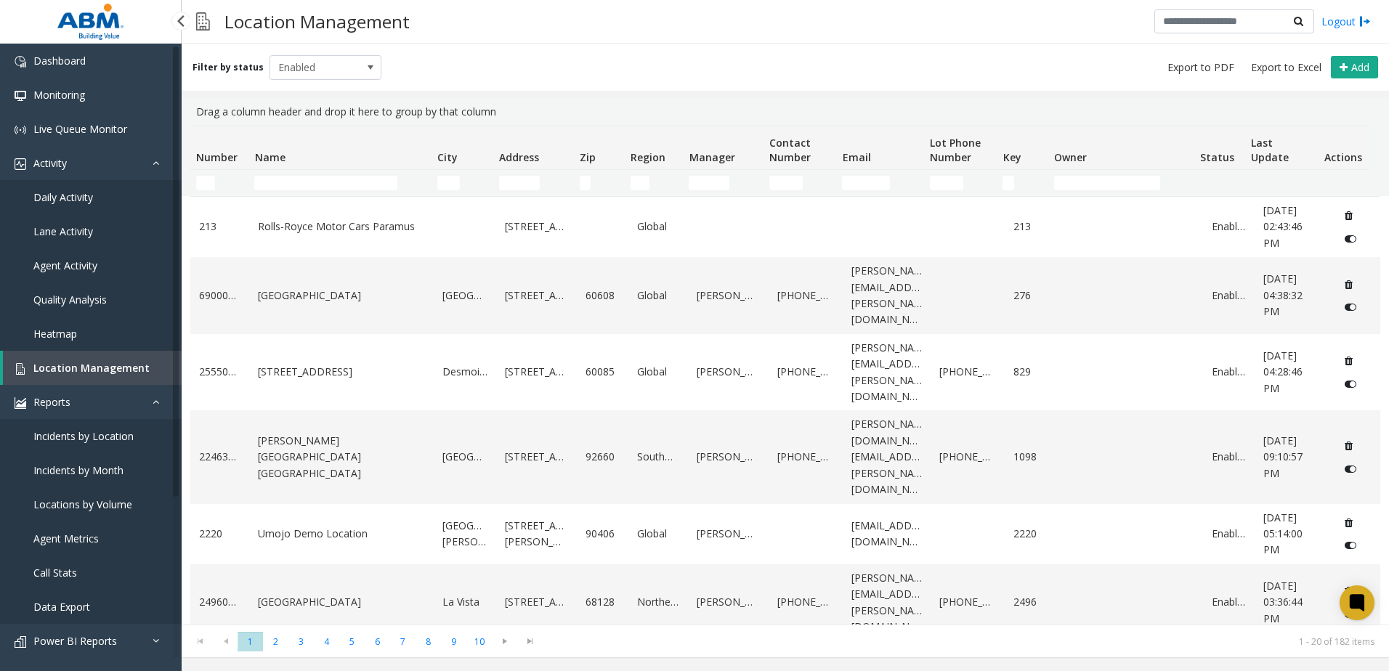
click at [66, 192] on span "Daily Activity" at bounding box center [63, 197] width 60 height 14
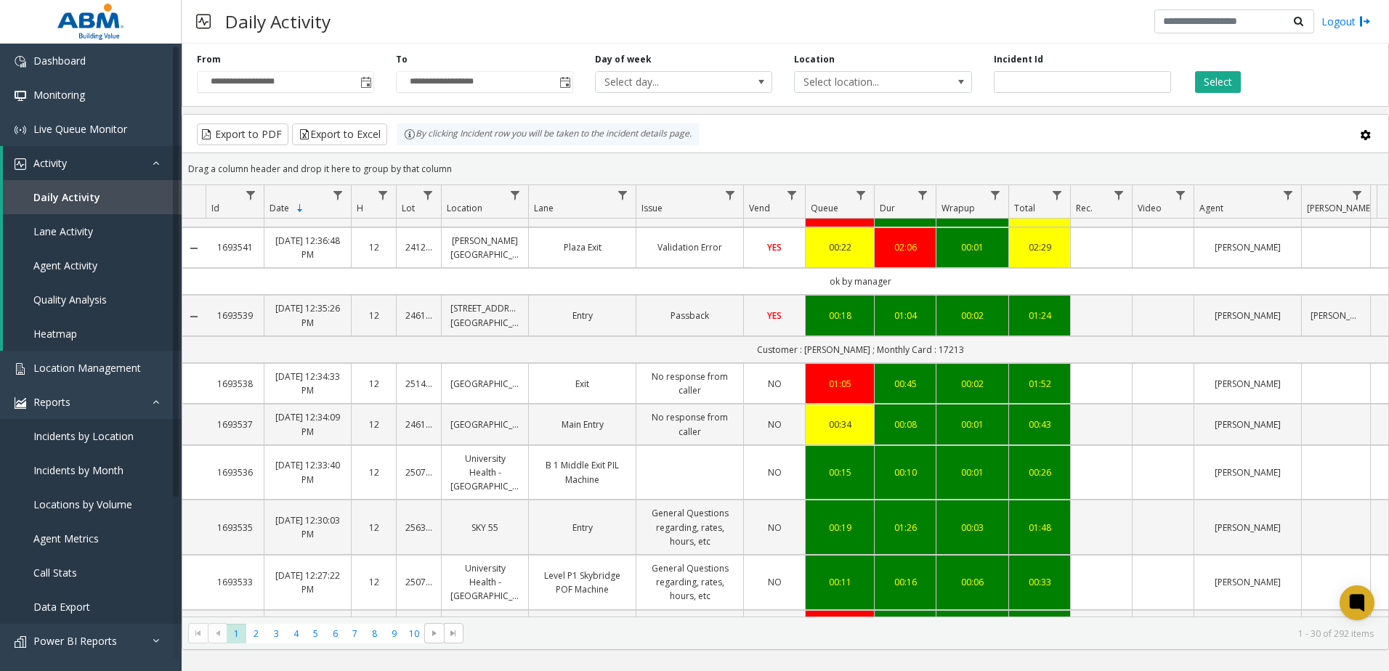
scroll to position [1212, 0]
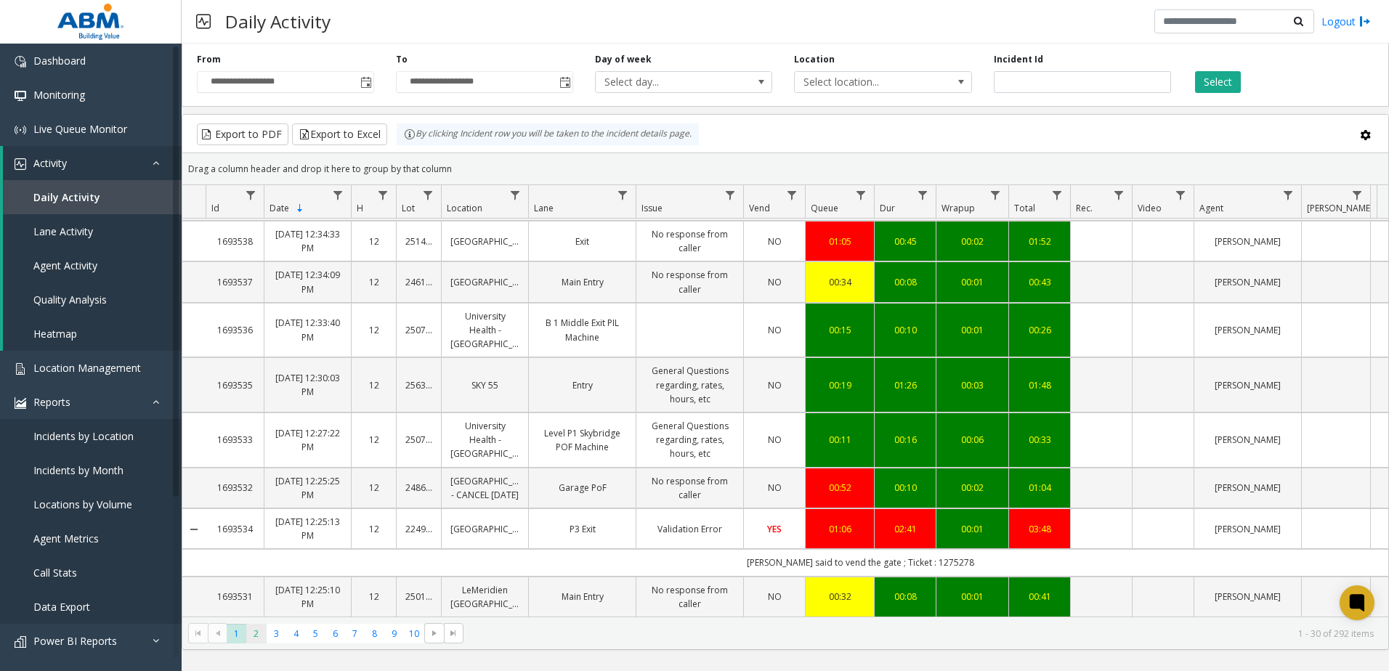
click at [256, 636] on span "2" at bounding box center [256, 634] width 20 height 20
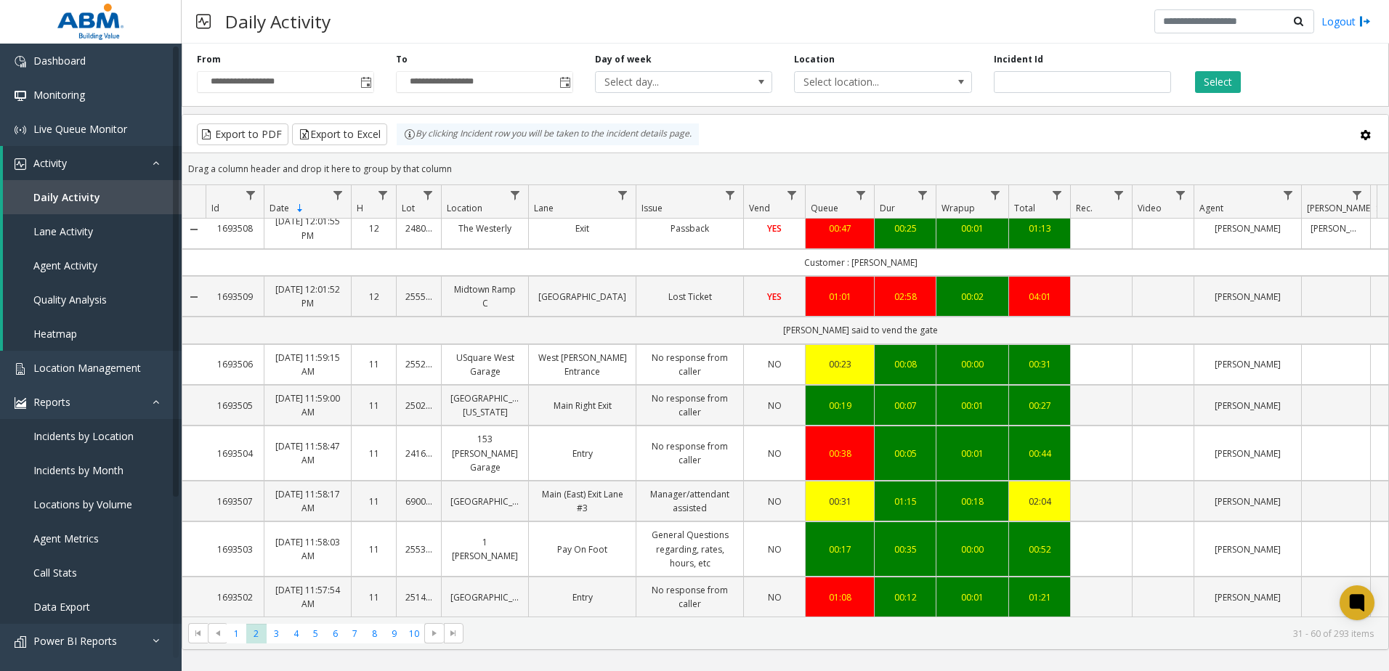
scroll to position [1144, 0]
click at [279, 639] on span "3" at bounding box center [277, 634] width 20 height 20
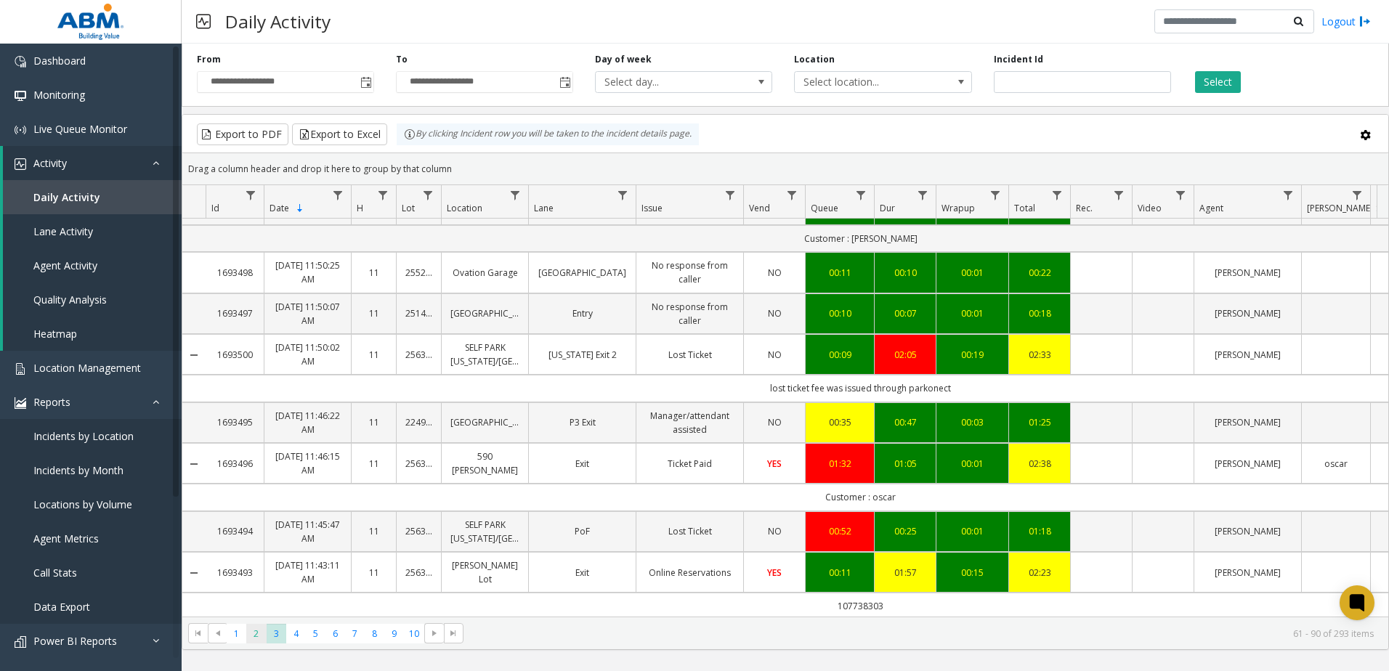
scroll to position [73, 0]
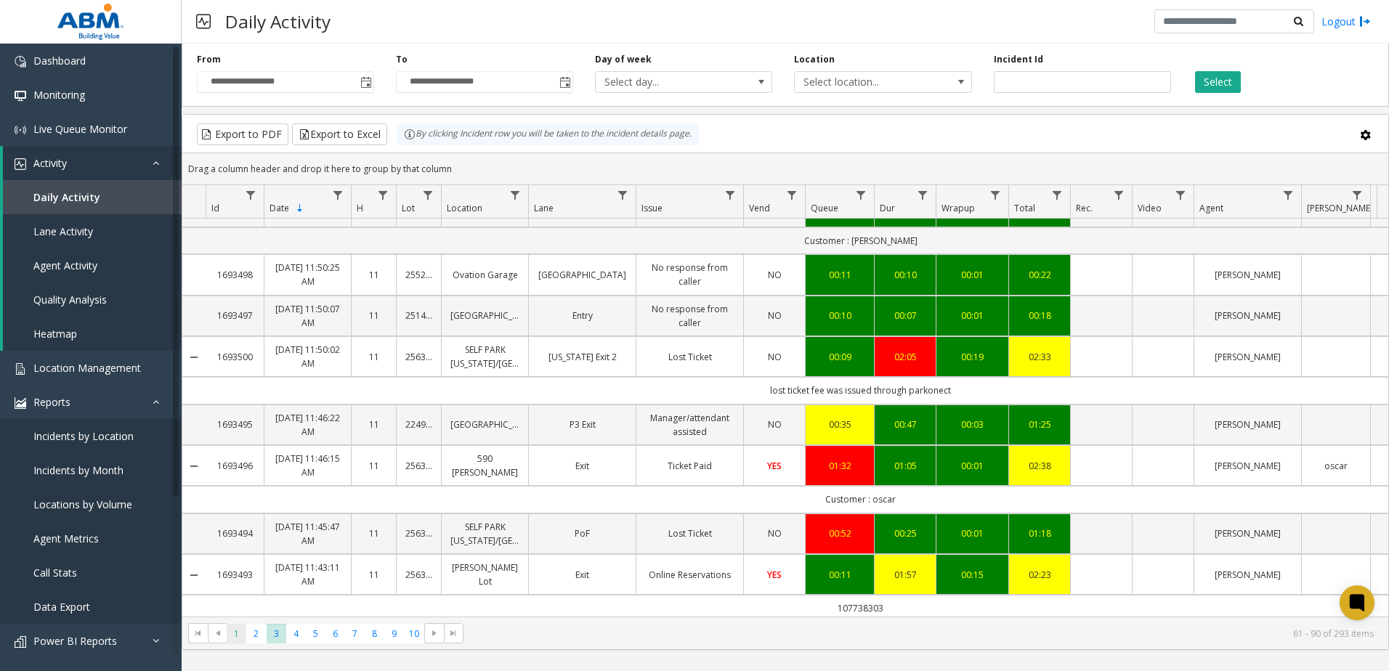
click at [236, 637] on span "1" at bounding box center [237, 634] width 20 height 20
